Goal: Task Accomplishment & Management: Use online tool/utility

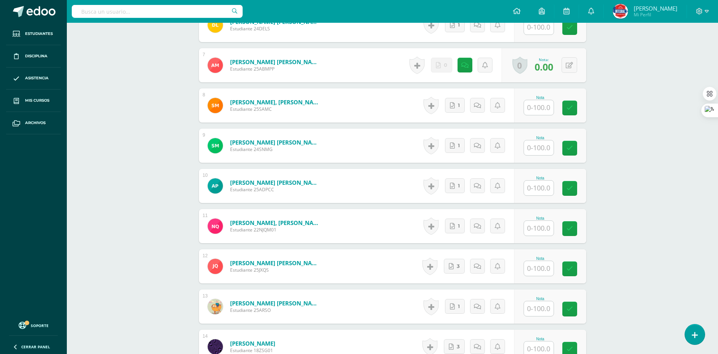
scroll to position [701, 0]
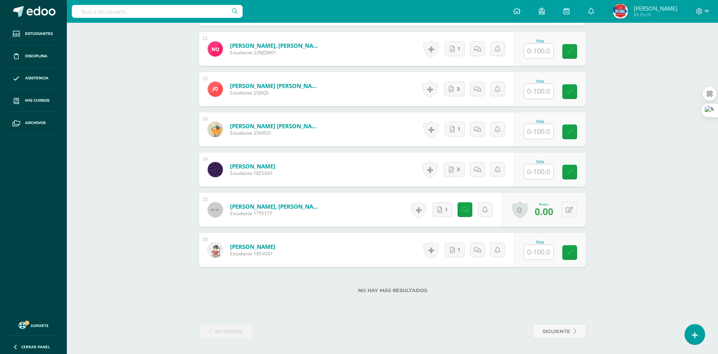
click at [545, 253] on input "text" at bounding box center [539, 252] width 30 height 15
click at [567, 251] on button at bounding box center [575, 250] width 16 height 16
click at [571, 253] on button at bounding box center [575, 250] width 16 height 16
type input "95"
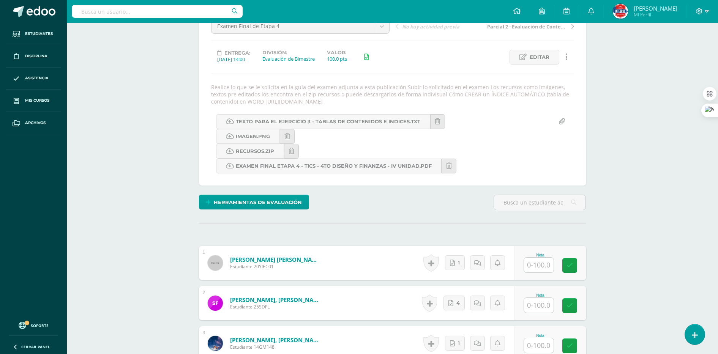
scroll to position [84, 0]
click at [544, 270] on input "text" at bounding box center [539, 265] width 30 height 15
type input "95"
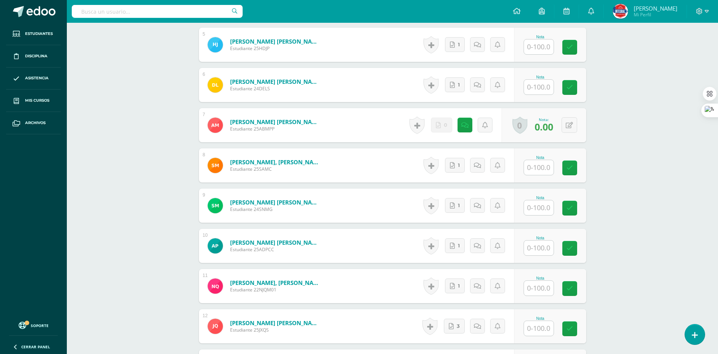
scroll to position [273, 0]
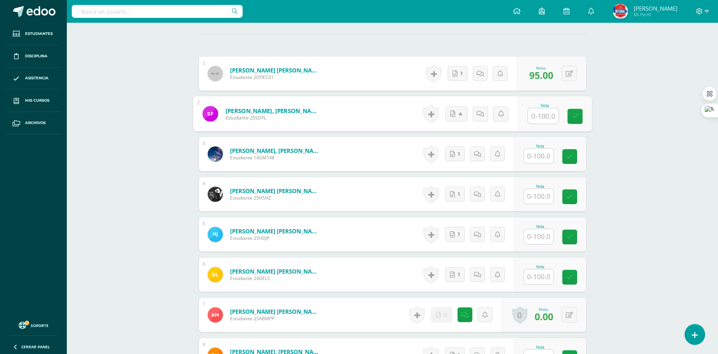
click at [531, 118] on input "text" at bounding box center [543, 116] width 30 height 15
type input "100"
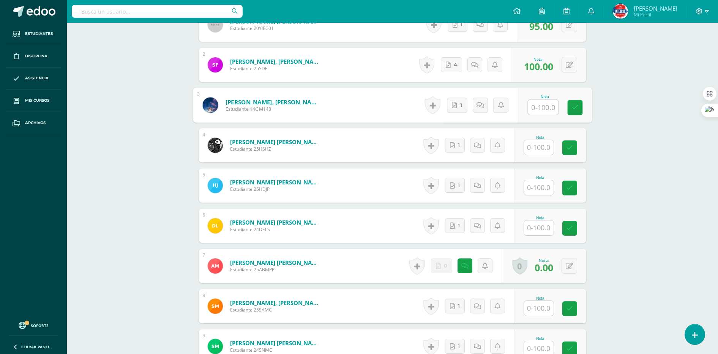
scroll to position [321, 0]
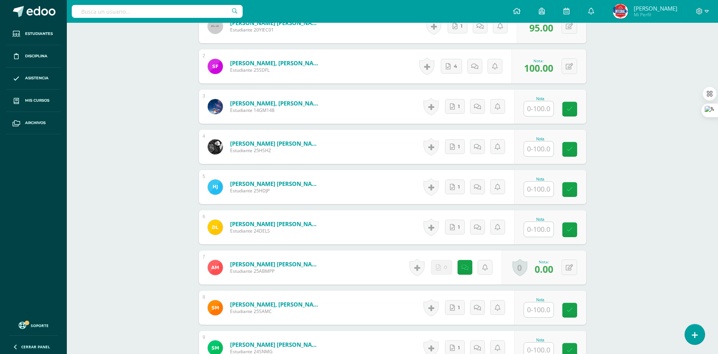
click at [642, 209] on div "Tecnologías de la Información y la Comunicación 4 Cuarto Diseño [PERSON_NAME]. …" at bounding box center [392, 218] width 651 height 1032
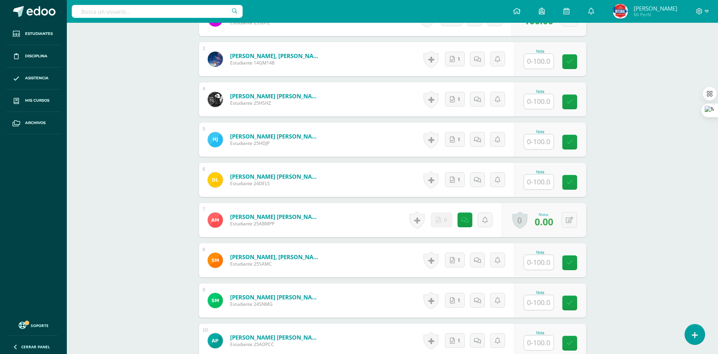
scroll to position [511, 0]
